Goal: Information Seeking & Learning: Check status

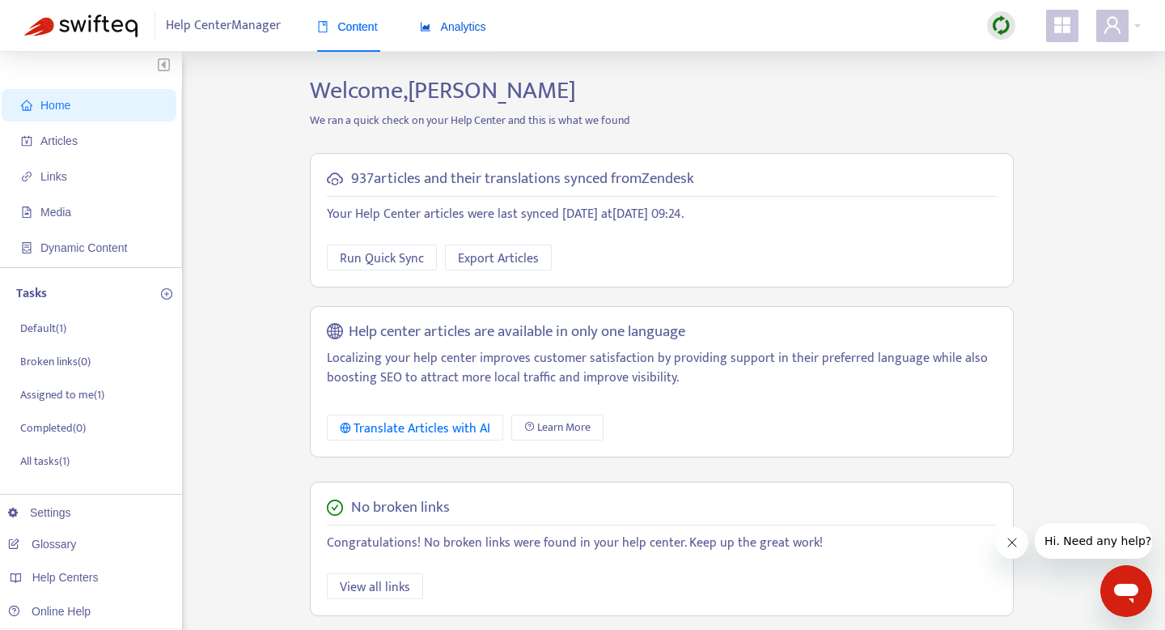
click at [461, 33] on div "Analytics" at bounding box center [453, 27] width 66 height 18
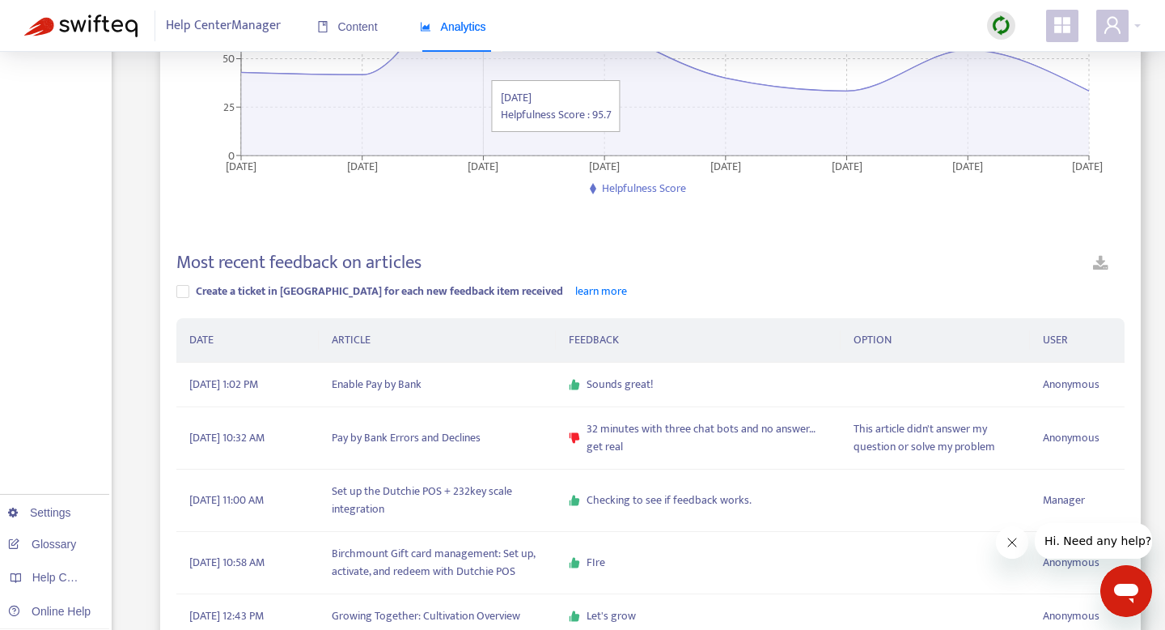
scroll to position [291, 0]
click at [456, 432] on td "Pay by Bank Errors and Declines" at bounding box center [437, 436] width 237 height 62
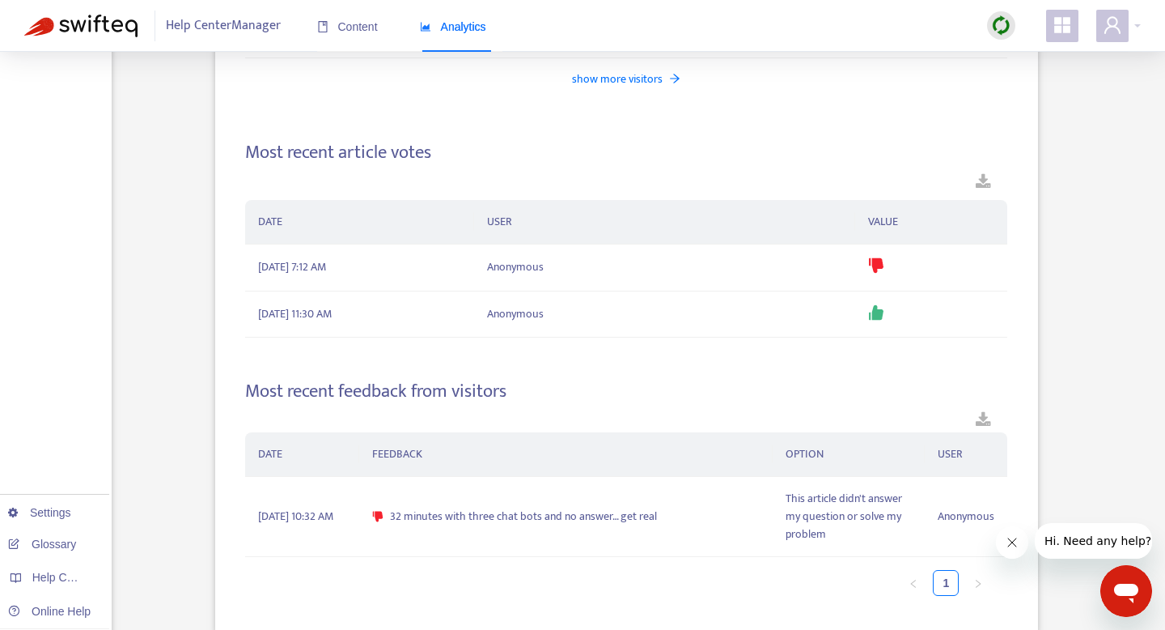
scroll to position [1989, 0]
